Goal: Register for event/course

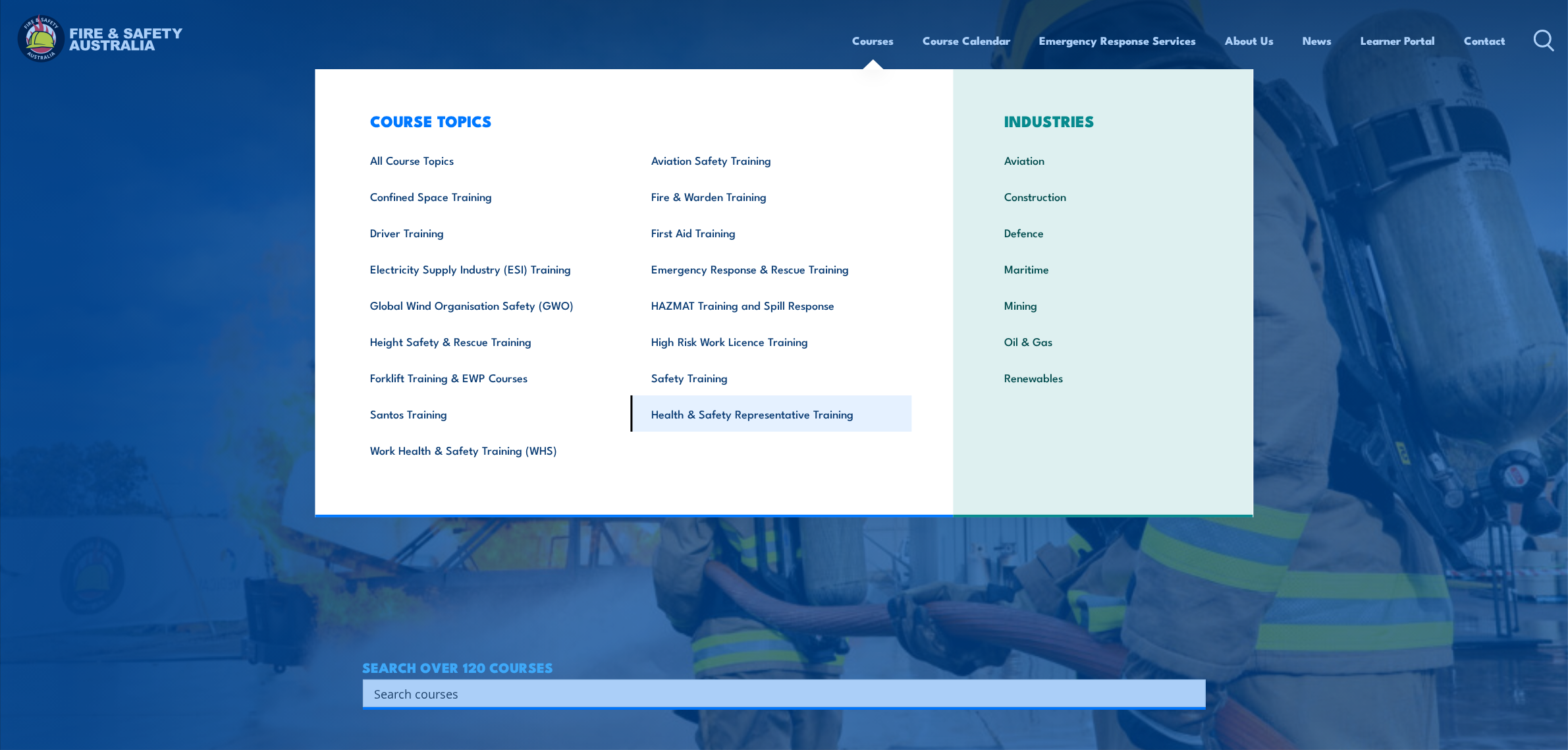
click at [720, 413] on link "Health & Safety Representative Training" at bounding box center [771, 413] width 281 height 36
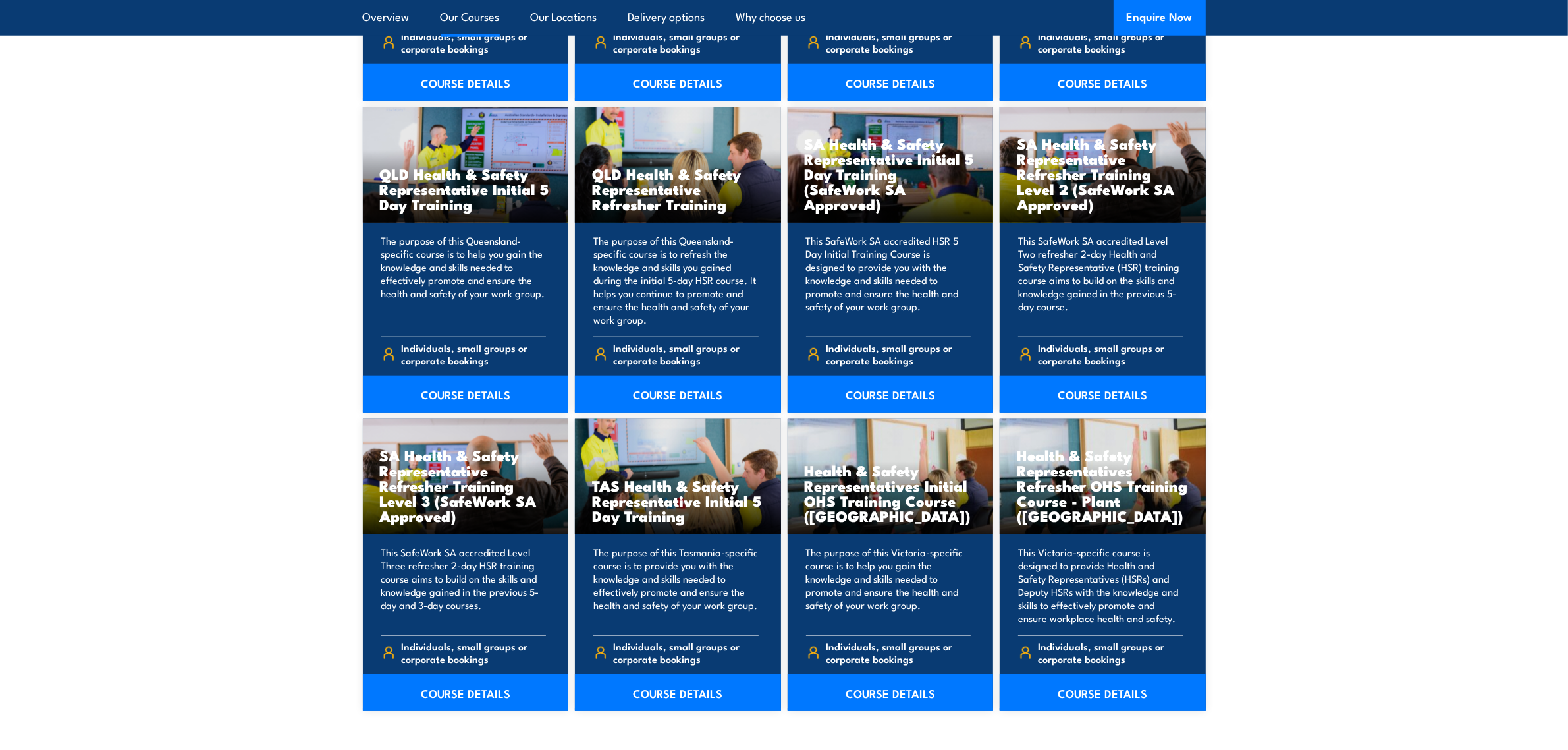
scroll to position [1730, 0]
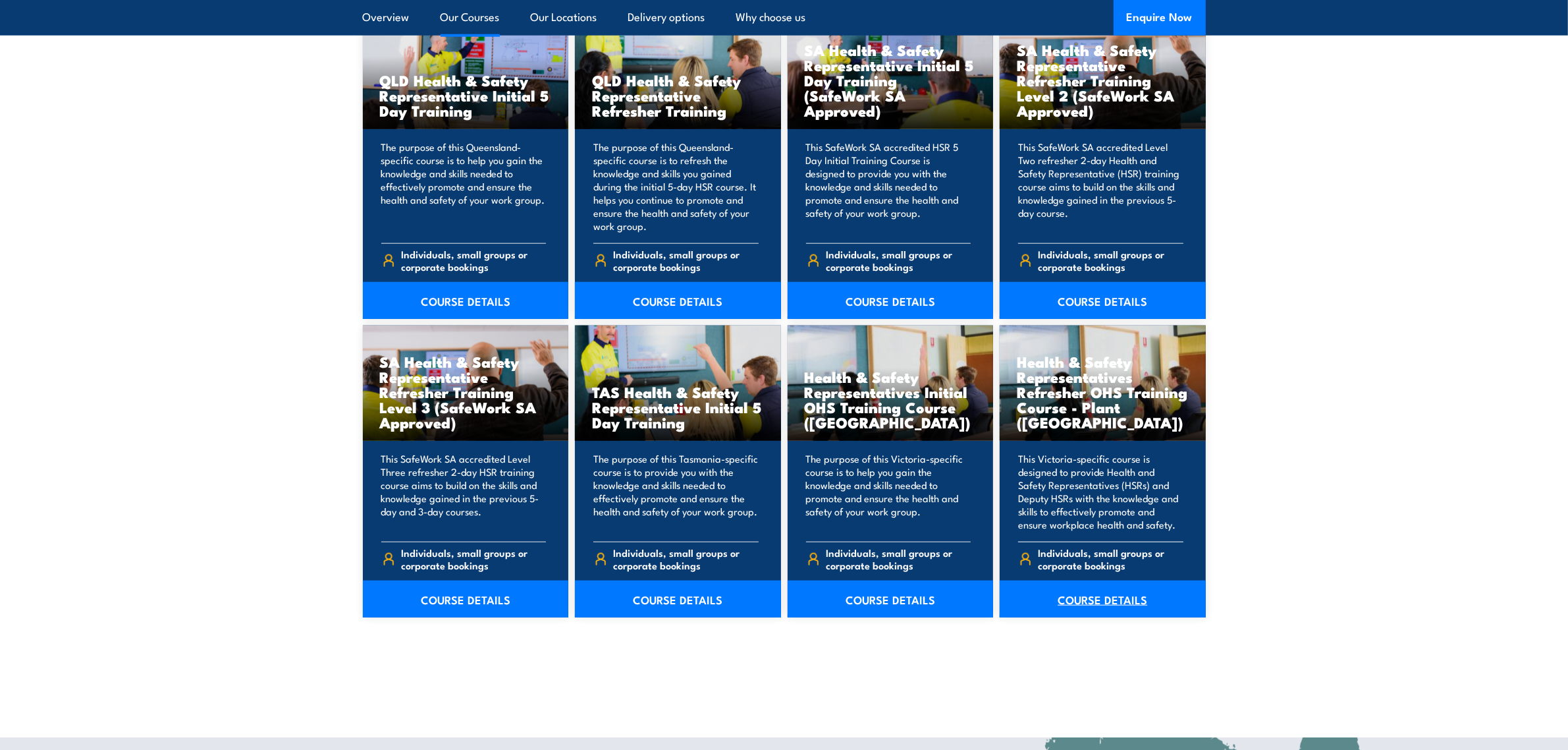
click at [1076, 597] on link "COURSE DETAILS" at bounding box center [1102, 599] width 206 height 37
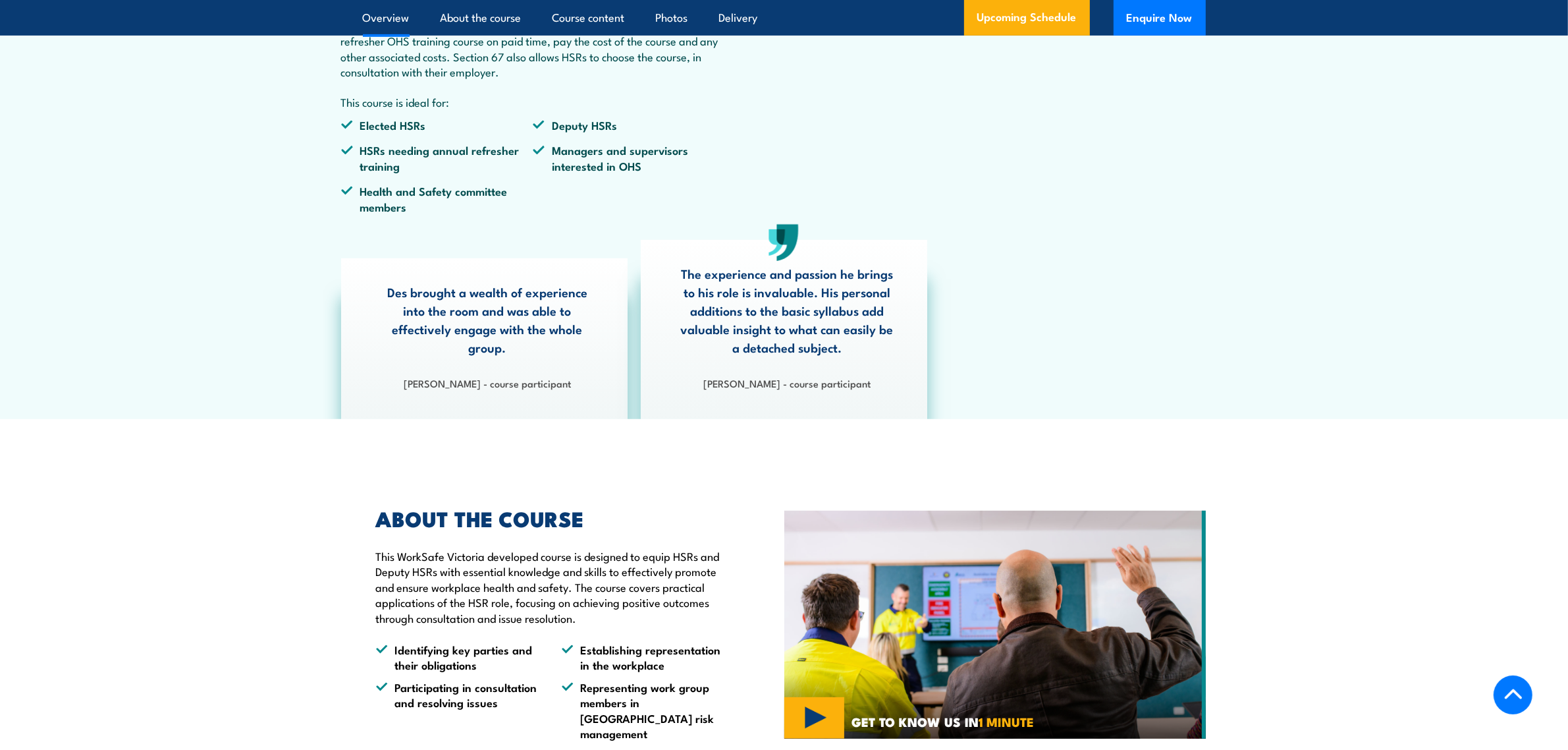
scroll to position [659, 0]
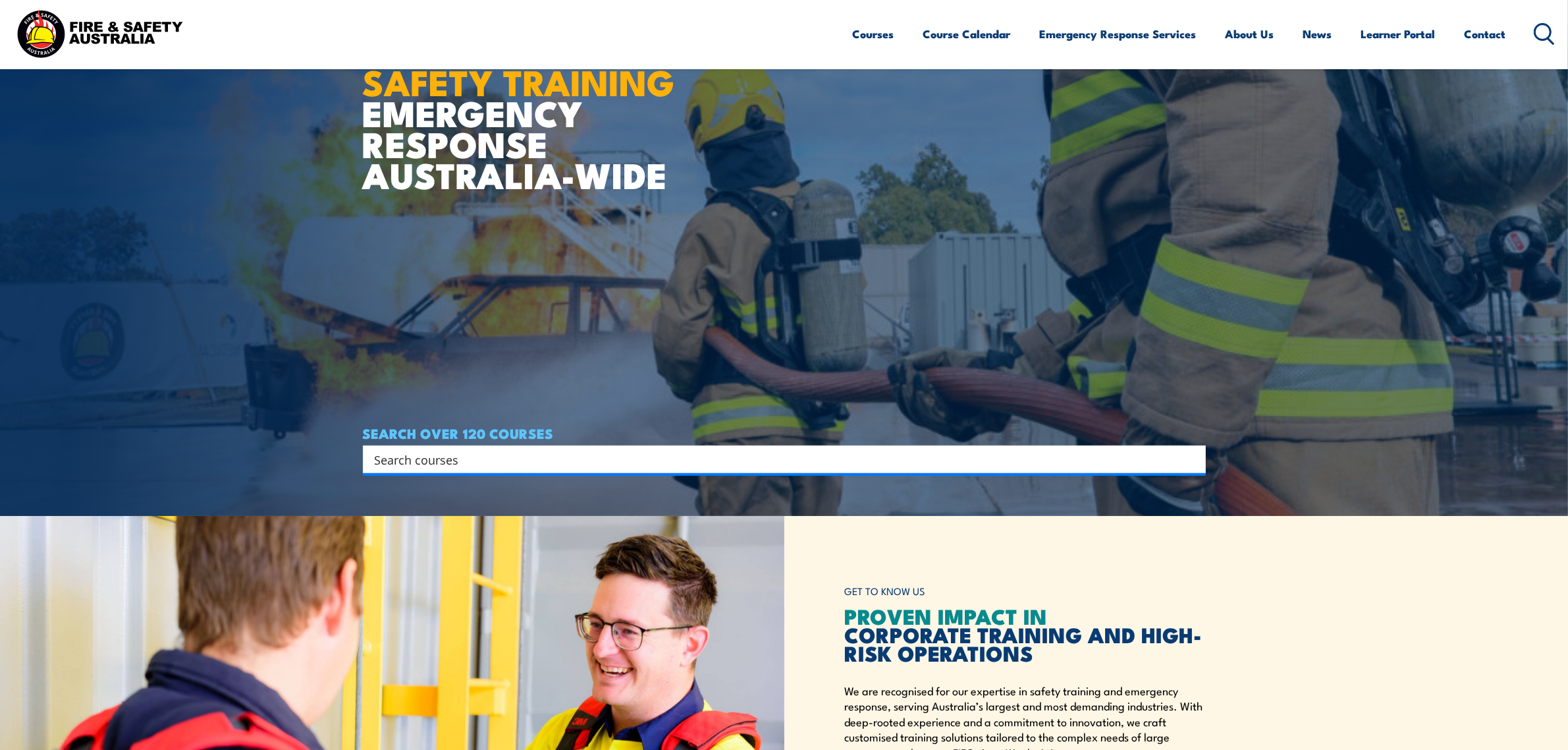
scroll to position [329, 0]
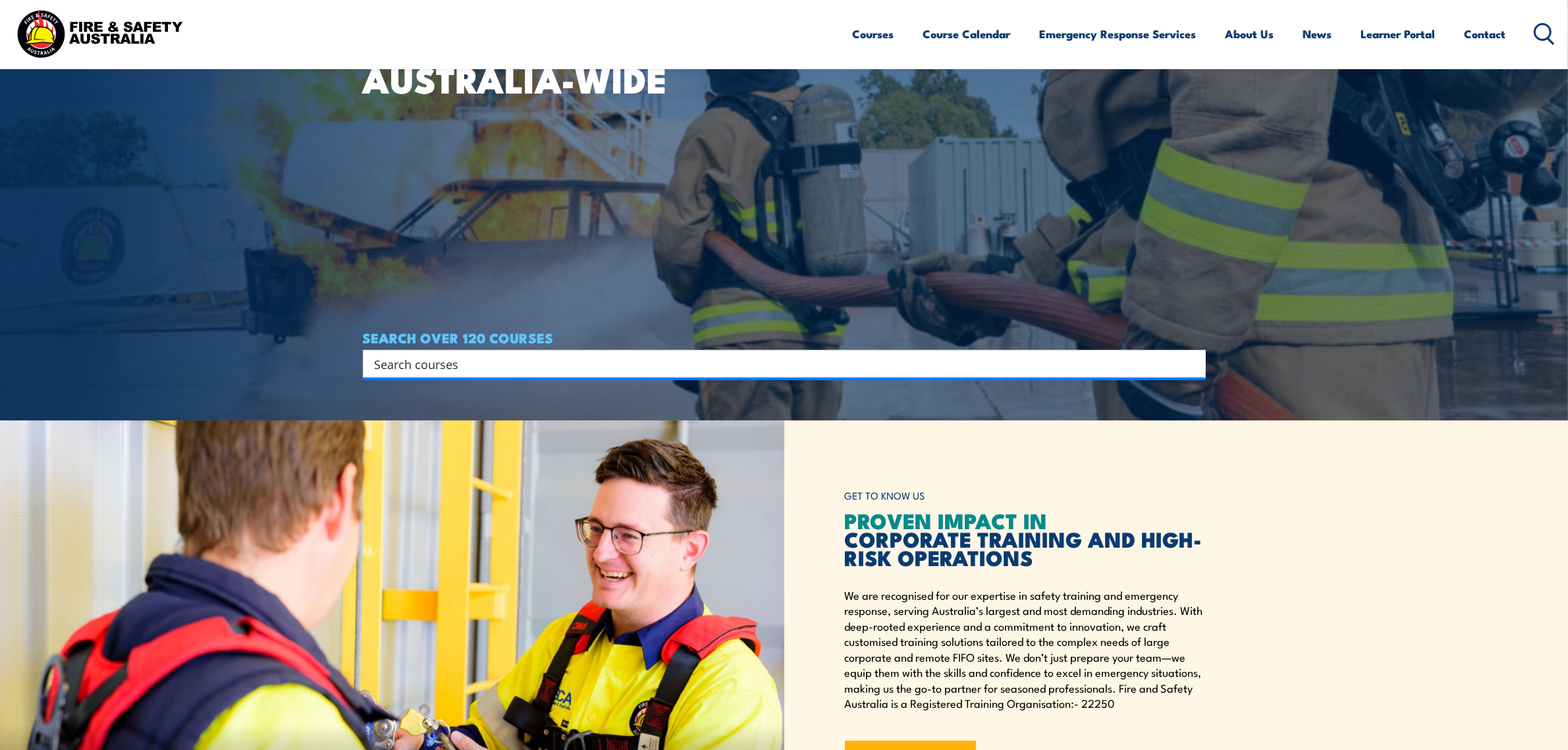
click at [442, 370] on input "Search input" at bounding box center [776, 363] width 802 height 20
click at [678, 341] on h4 "SEARCH OVER 120 COURSES" at bounding box center [784, 337] width 843 height 15
click at [677, 364] on input "Search input" at bounding box center [776, 363] width 802 height 20
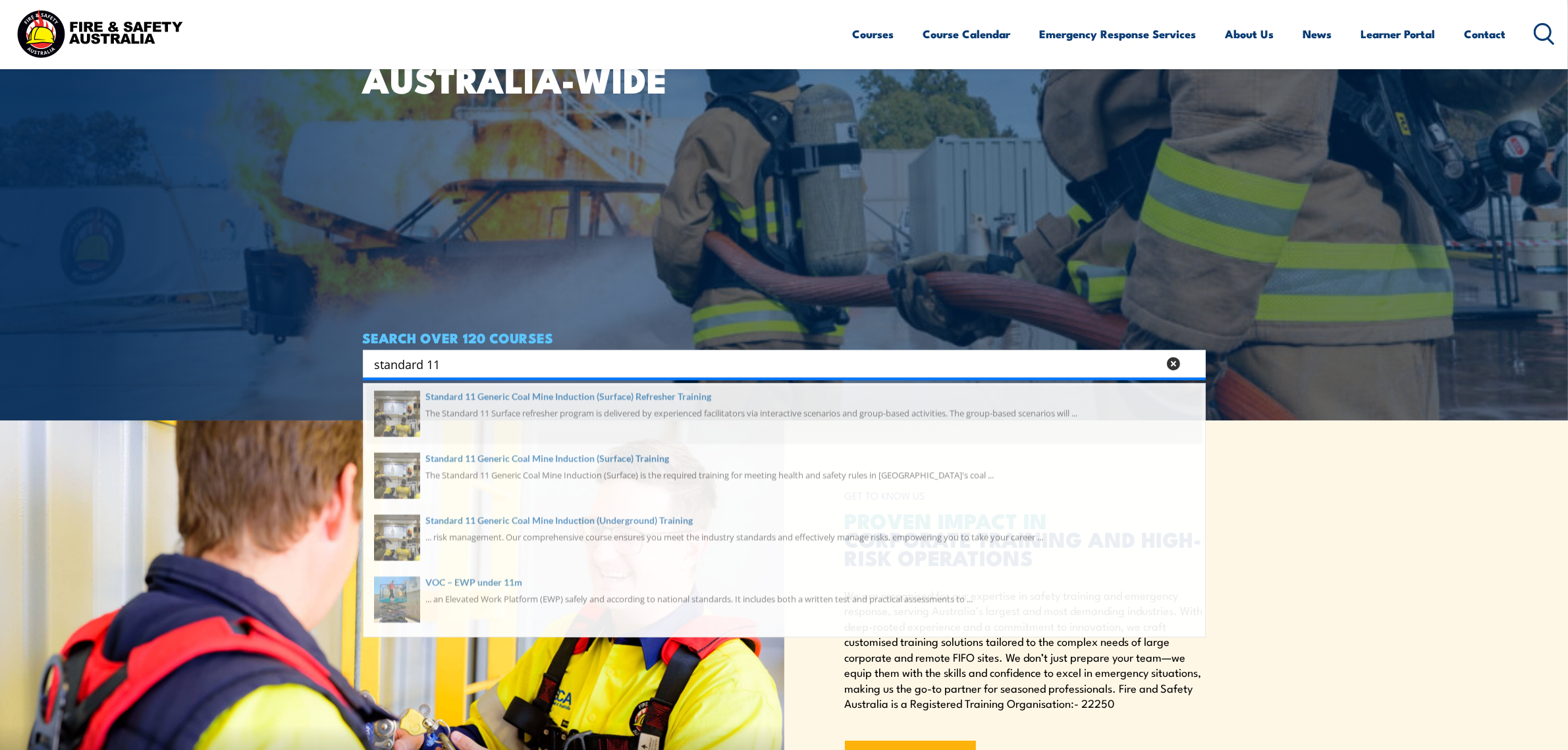
type input "standard 11"
click at [564, 402] on span at bounding box center [784, 420] width 835 height 62
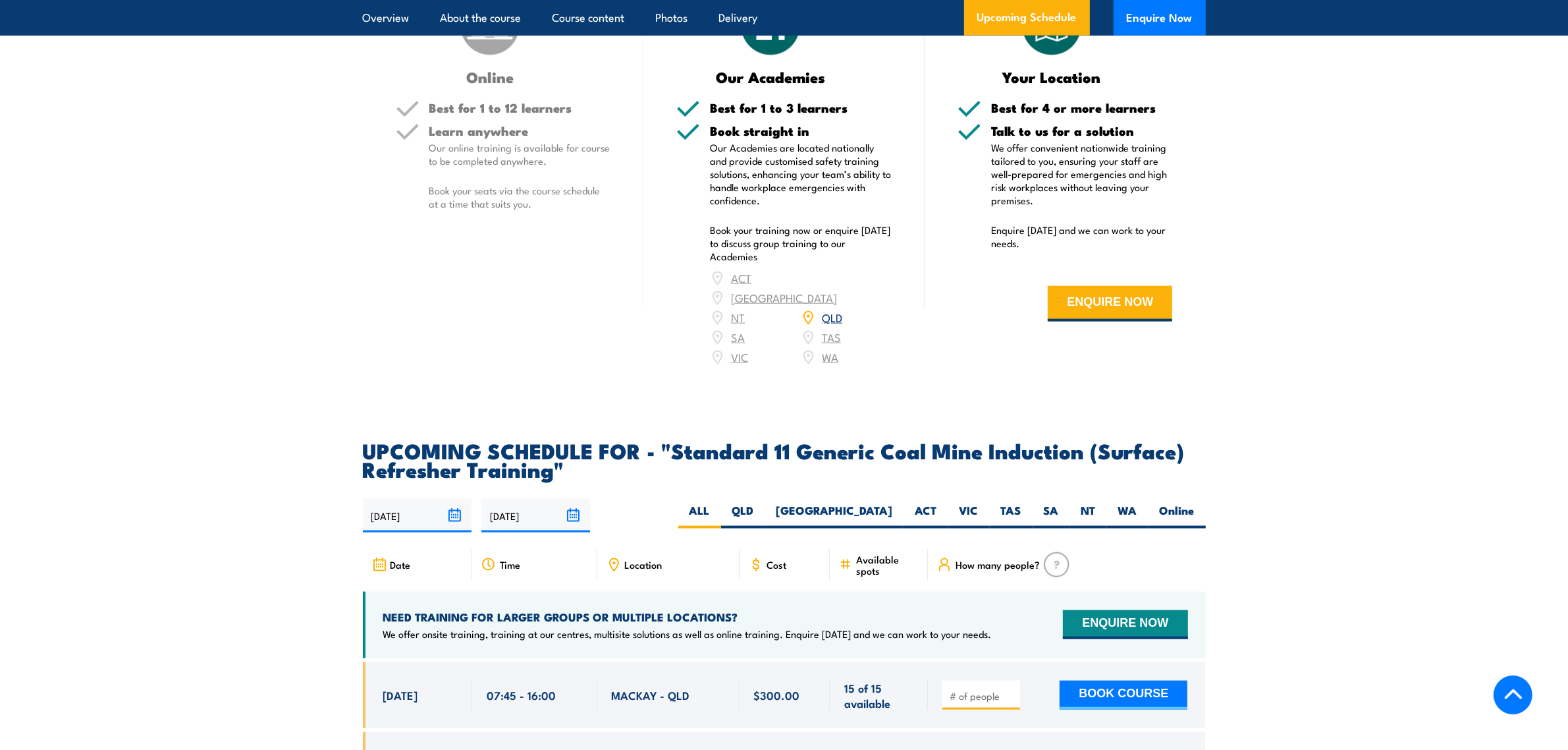
scroll to position [2388, 0]
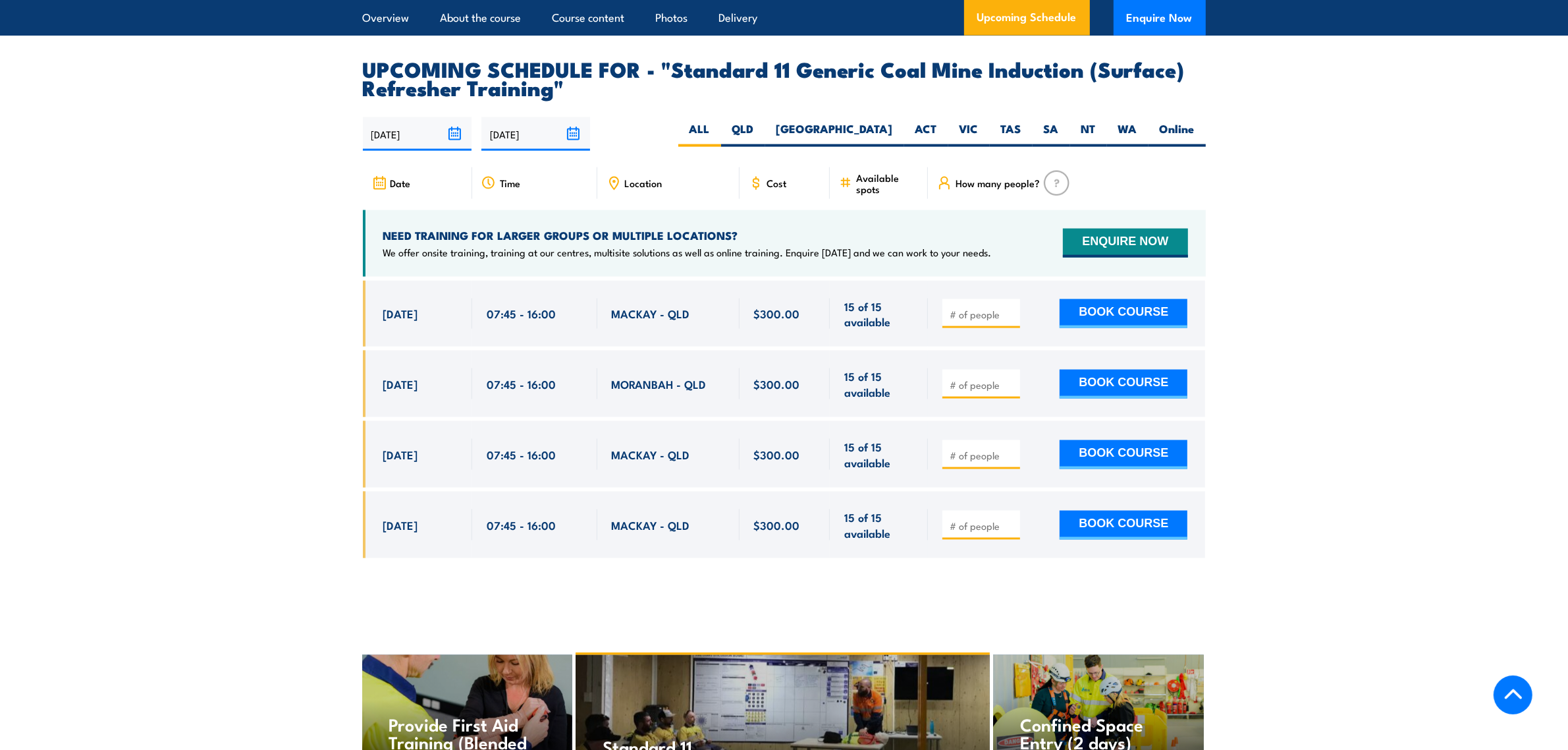
click at [970, 449] on input "number" at bounding box center [982, 455] width 66 height 13
type input "1"
click at [1142, 440] on button "BOOK COURSE" at bounding box center [1123, 454] width 128 height 29
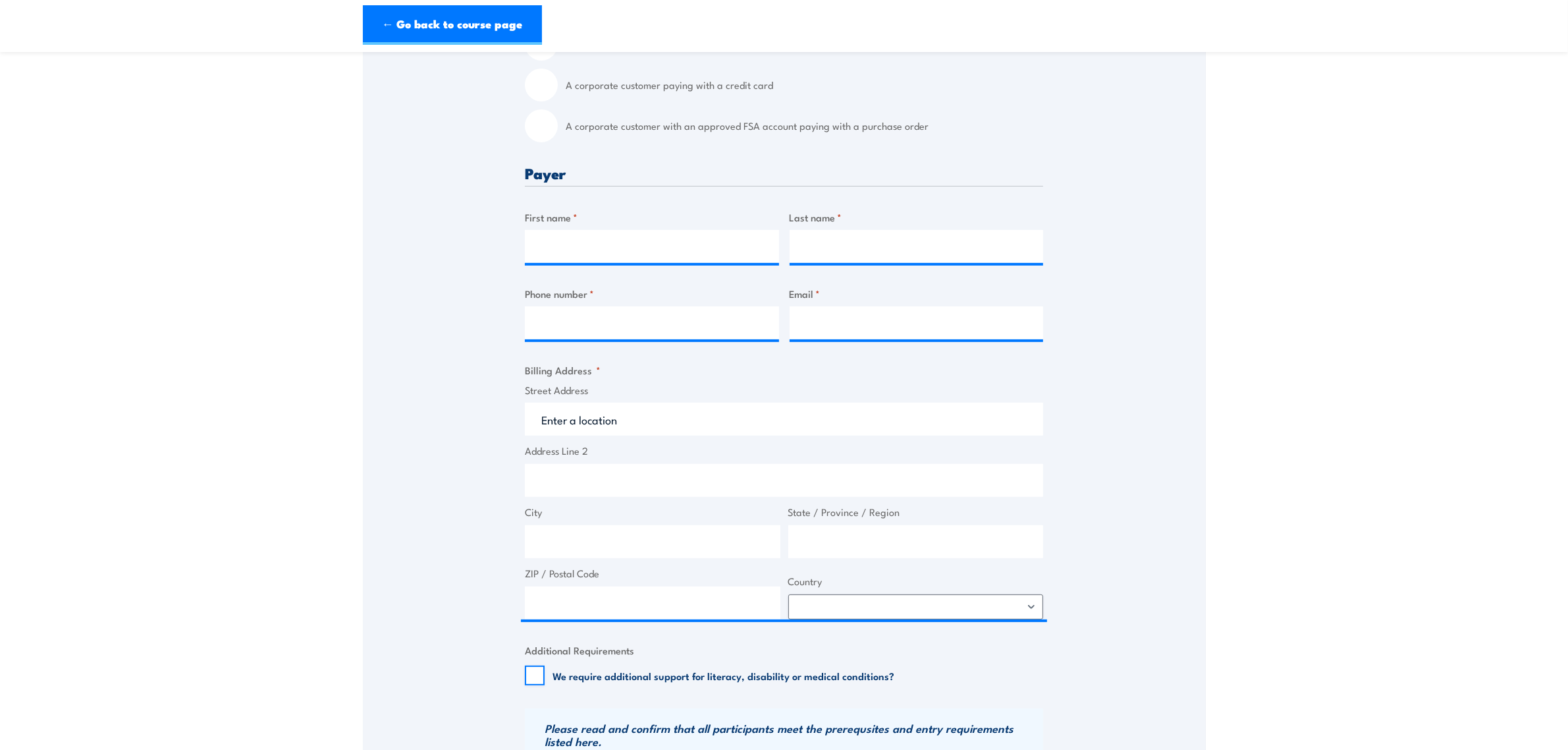
scroll to position [329, 0]
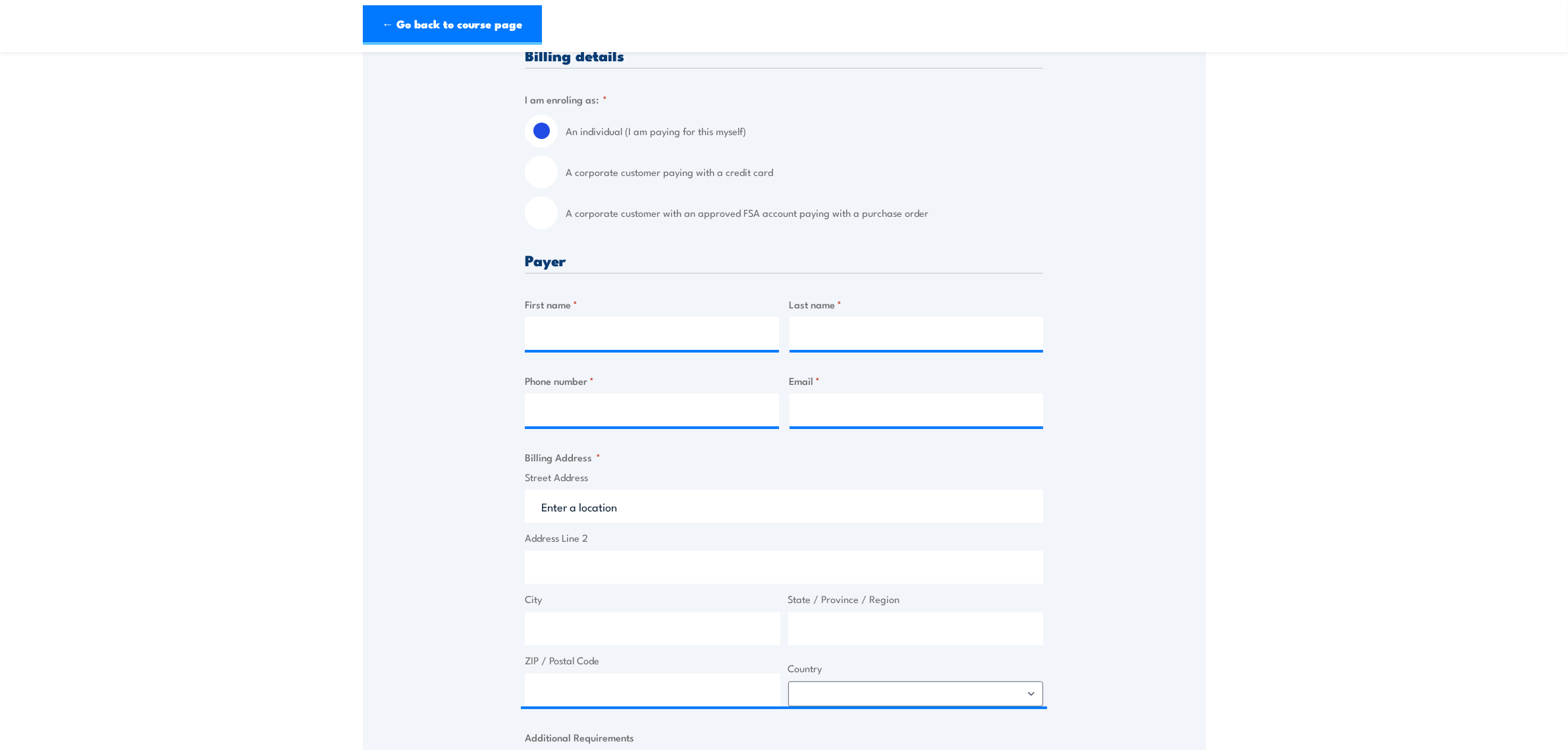
click at [682, 218] on label "A corporate customer with an approved FSA account paying with a purchase order" at bounding box center [804, 213] width 477 height 33
click at [558, 218] on input "A corporate customer with an approved FSA account paying with a purchase order" at bounding box center [541, 213] width 33 height 33
radio input "true"
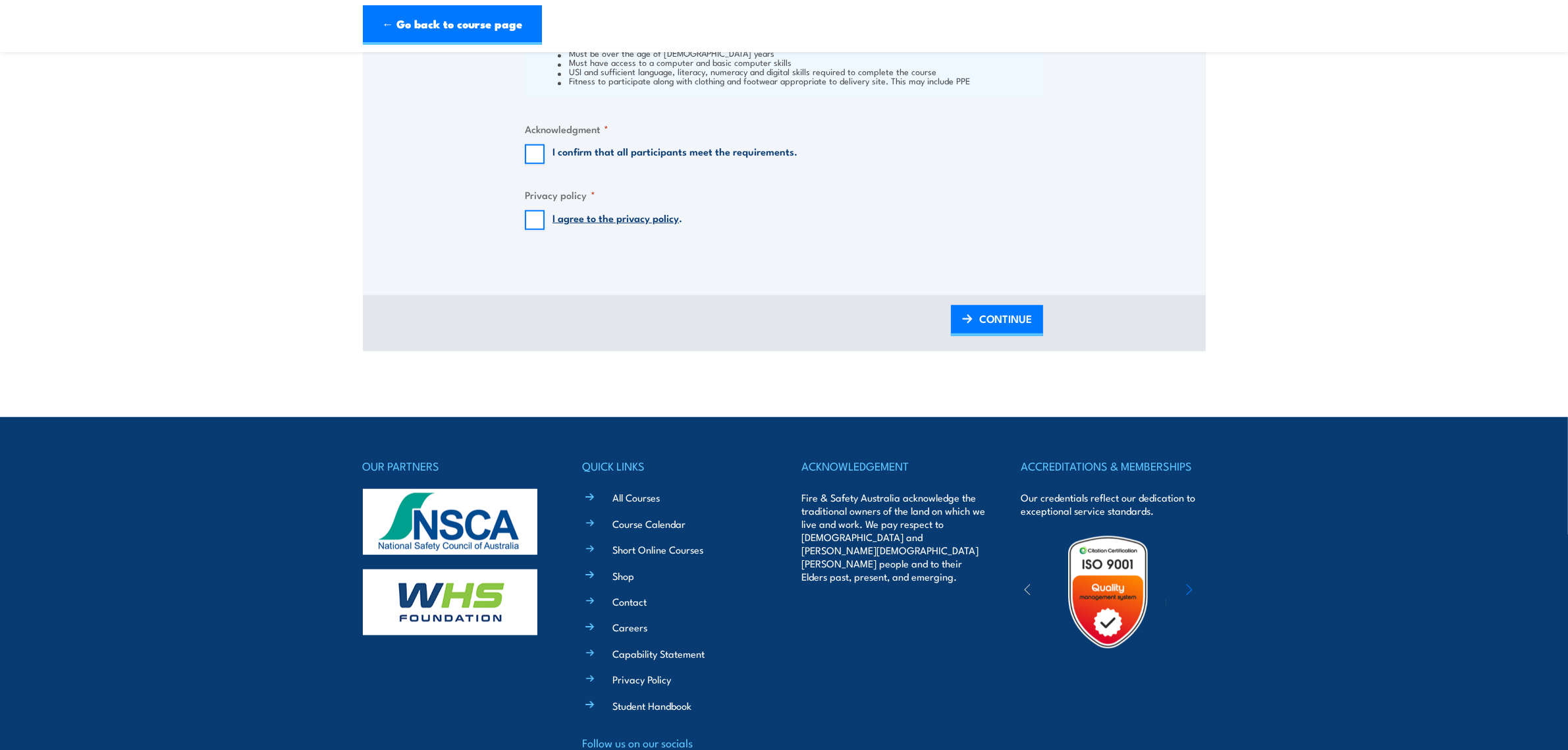
scroll to position [1482, 0]
